Goal: Task Accomplishment & Management: Use online tool/utility

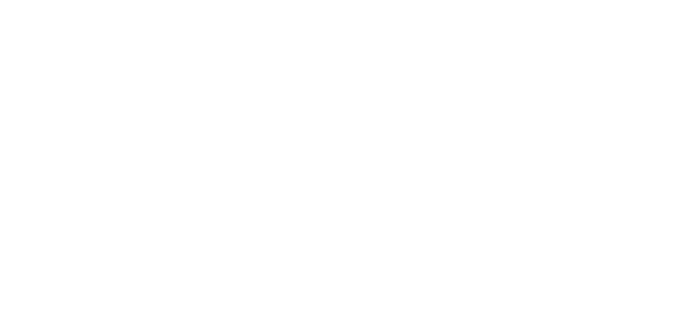
select select "Song"
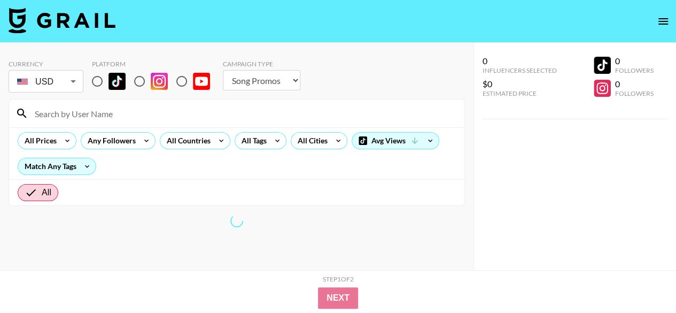
click at [100, 81] on input "radio" at bounding box center [97, 81] width 22 height 22
radio input "true"
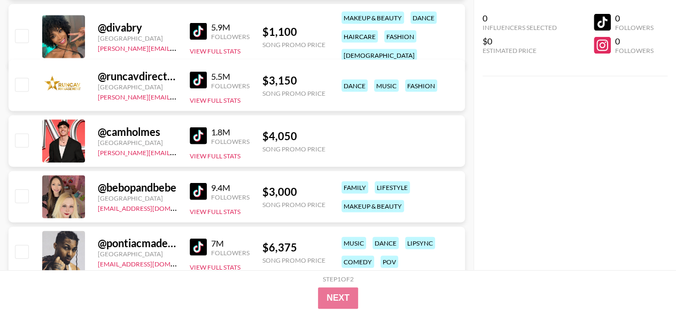
scroll to position [3100, 0]
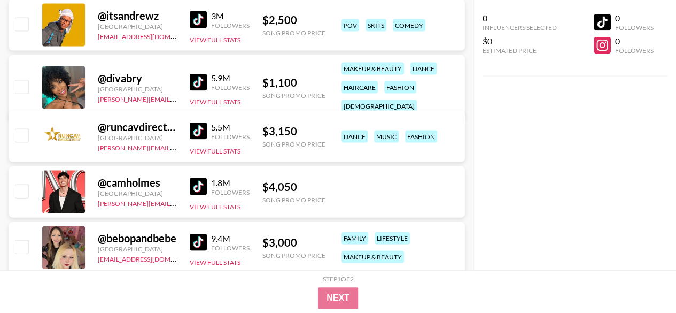
click at [118, 72] on div "@ divabry" at bounding box center [137, 78] width 79 height 13
copy div "divabry"
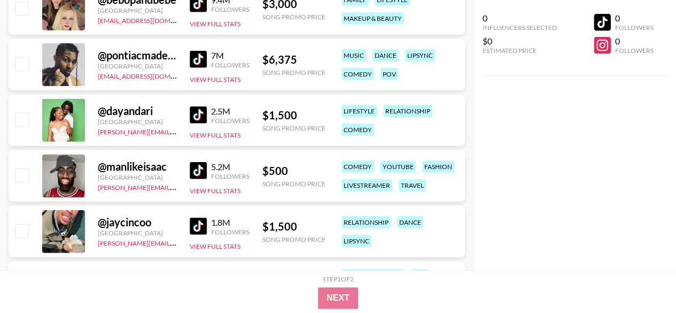
scroll to position [3367, 0]
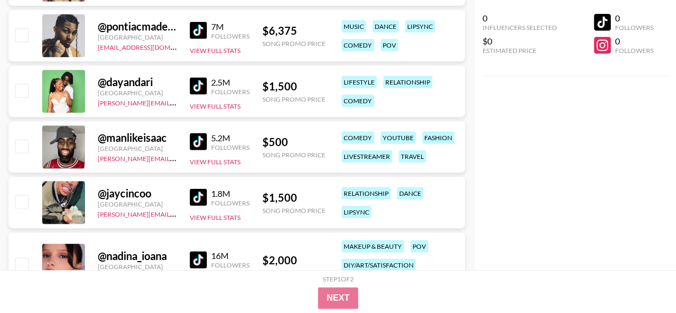
click at [126, 80] on div "@ dayandari" at bounding box center [137, 81] width 79 height 13
copy div "dayandari"
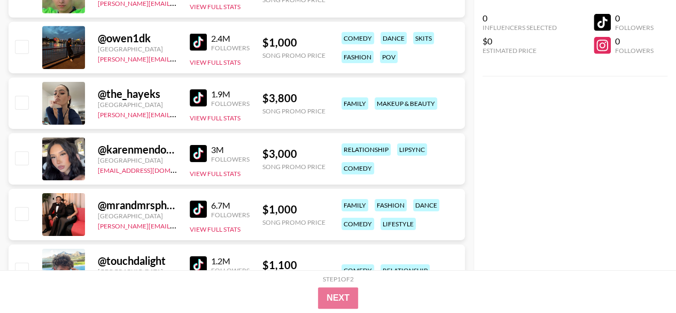
scroll to position [5879, 0]
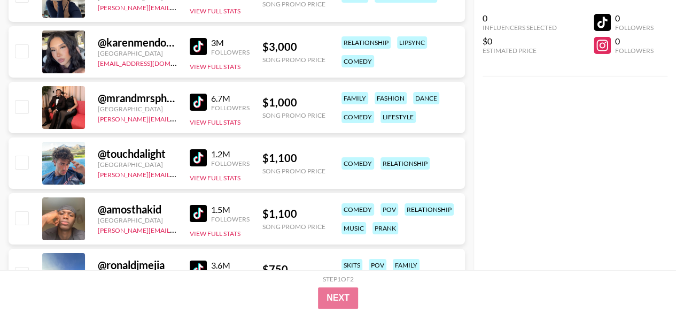
click at [142, 97] on div "@ mrandmrsphoenix" at bounding box center [137, 97] width 79 height 13
copy div "mrandmrsphoenix"
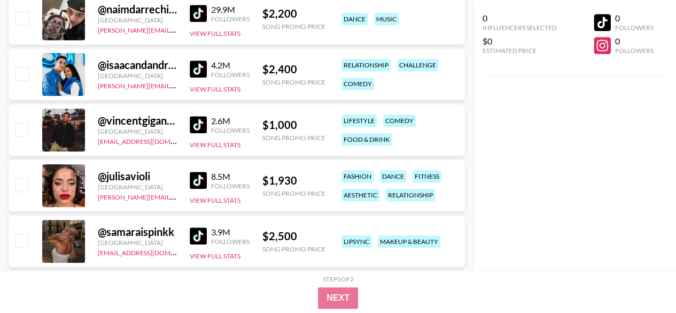
scroll to position [6574, 0]
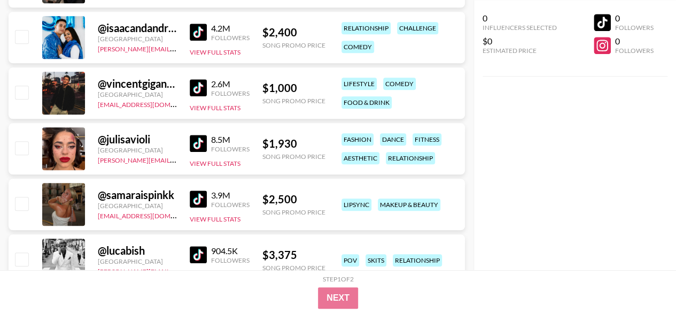
click at [156, 26] on div "@ isaacandandrea9" at bounding box center [137, 27] width 79 height 13
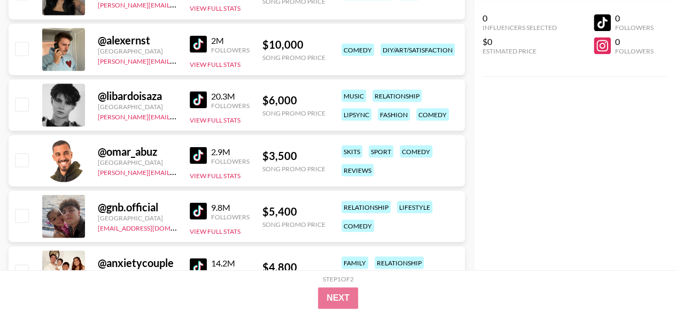
scroll to position [7162, 0]
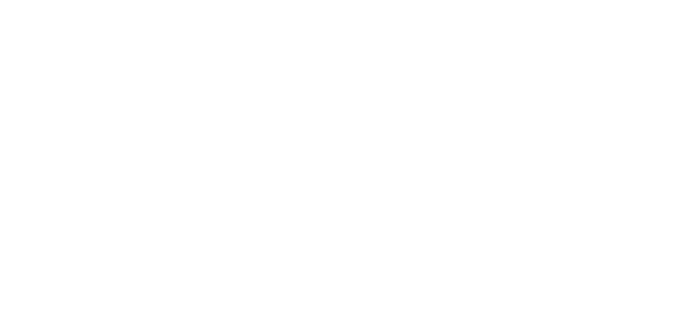
select select "Song"
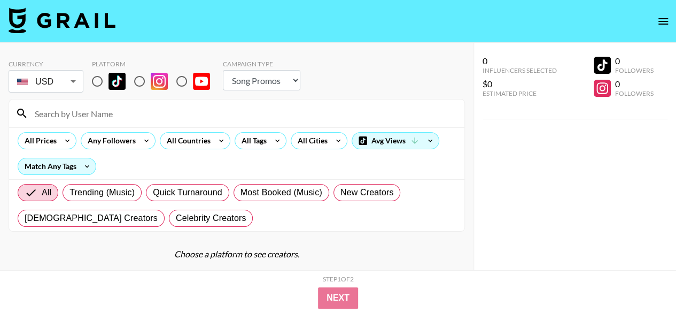
scroll to position [43, 0]
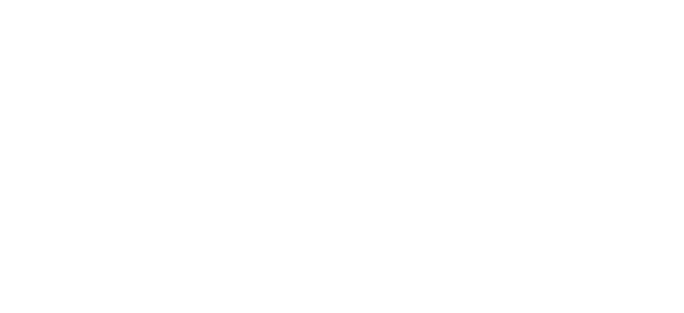
select select "Song"
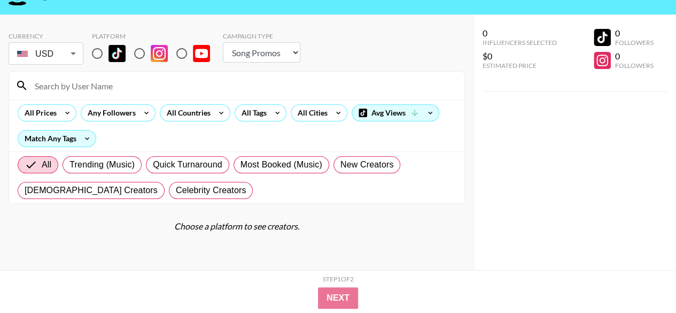
scroll to position [43, 0]
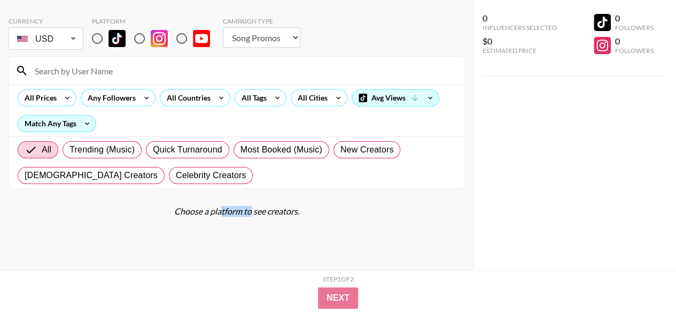
drag, startPoint x: 237, startPoint y: 211, endPoint x: 314, endPoint y: 214, distance: 77.0
click at [295, 214] on div "Choose a platform to see creators." at bounding box center [237, 211] width 456 height 11
click at [316, 213] on div "Choose a platform to see creators." at bounding box center [237, 211] width 456 height 11
click at [102, 37] on input "radio" at bounding box center [97, 38] width 22 height 22
radio input "true"
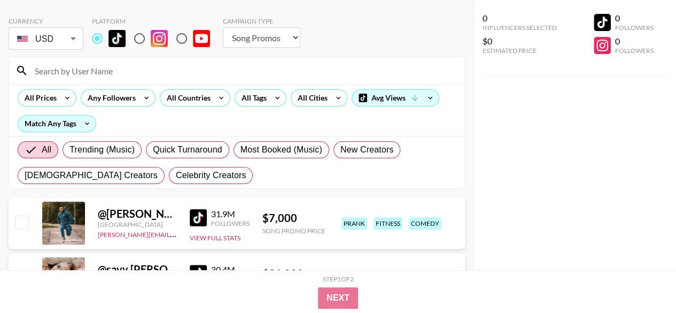
scroll to position [0, 0]
